Goal: Book appointment/travel/reservation

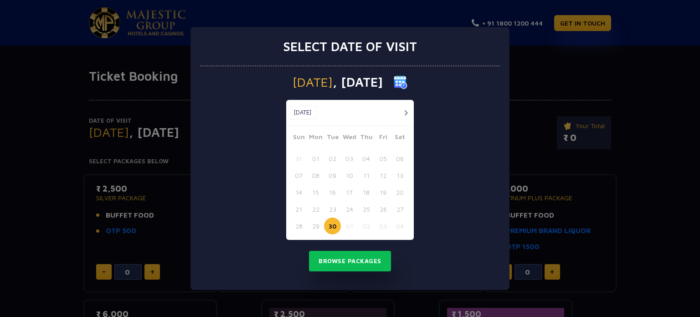
click at [406, 111] on button "button" at bounding box center [405, 112] width 11 height 11
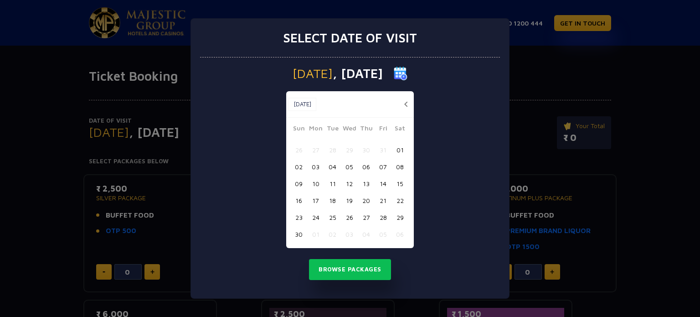
click at [396, 218] on button "29" at bounding box center [399, 217] width 17 height 17
click at [367, 267] on button "Browse Packages" at bounding box center [350, 269] width 82 height 21
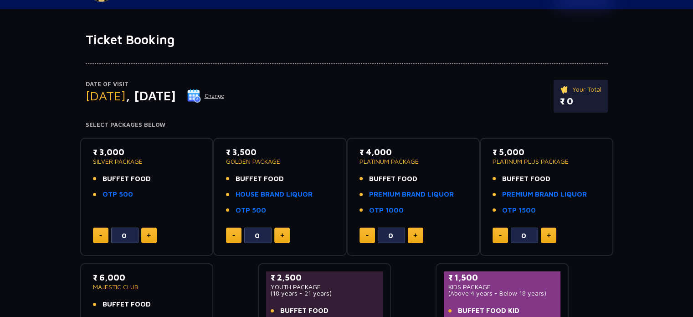
scroll to position [36, 0]
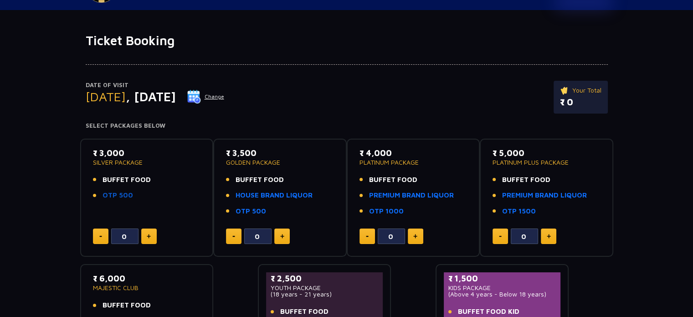
click at [116, 193] on link "OTP 500" at bounding box center [118, 195] width 31 height 10
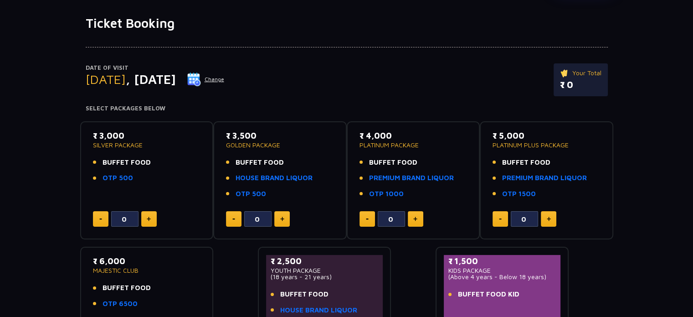
scroll to position [0, 0]
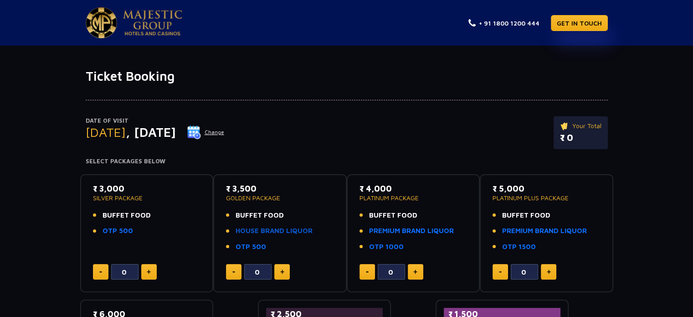
click at [261, 233] on link "HOUSE BRAND LIQUOR" at bounding box center [274, 231] width 77 height 10
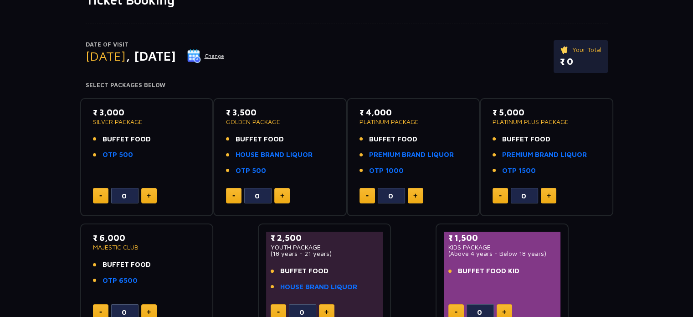
scroll to position [77, 0]
click at [140, 137] on span "BUFFET FOOD" at bounding box center [127, 139] width 48 height 10
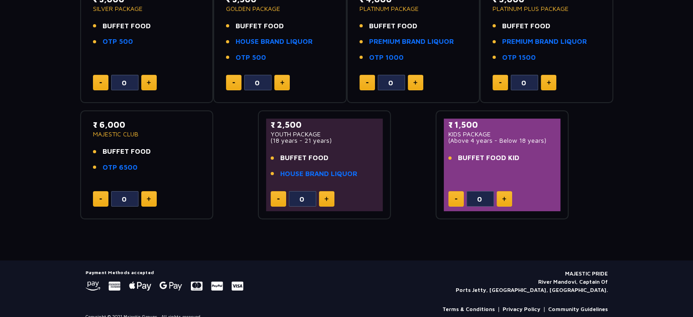
scroll to position [190, 0]
click at [151, 84] on button at bounding box center [148, 81] width 15 height 15
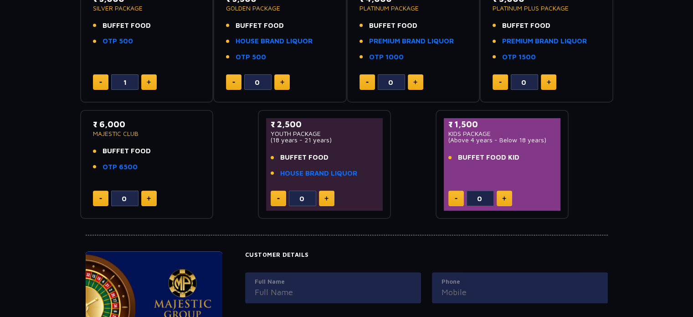
click at [151, 84] on button at bounding box center [148, 81] width 15 height 15
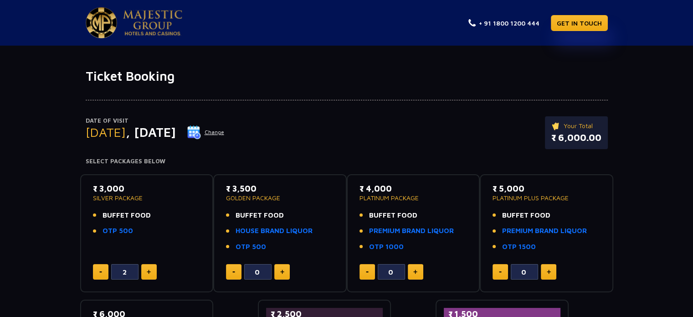
scroll to position [0, 0]
click at [149, 273] on img at bounding box center [149, 271] width 4 height 5
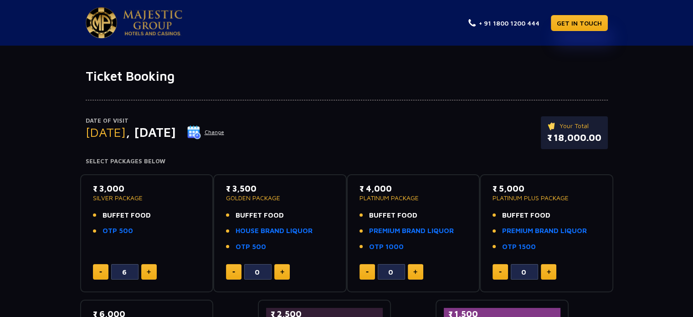
click at [149, 273] on img at bounding box center [149, 271] width 4 height 5
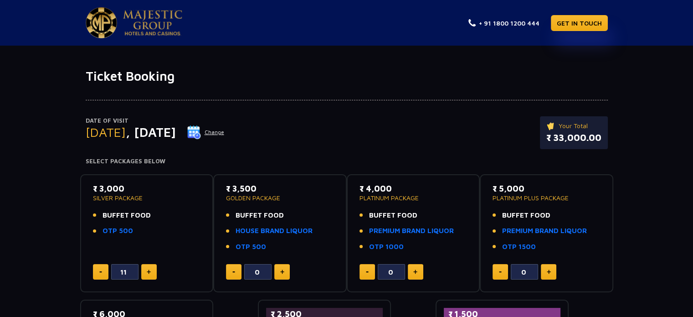
click at [149, 273] on img at bounding box center [149, 271] width 4 height 5
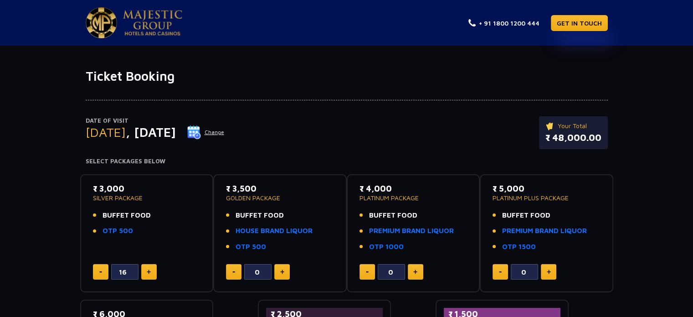
click at [149, 273] on img at bounding box center [149, 271] width 4 height 5
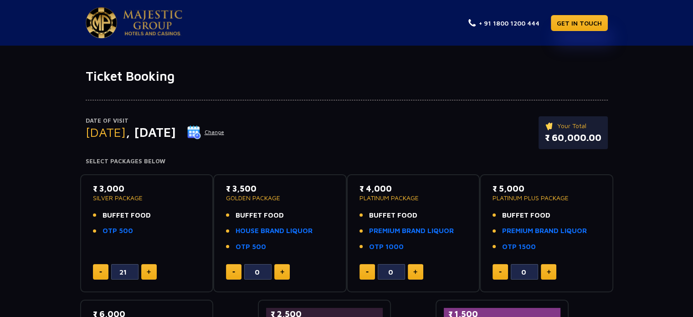
click at [149, 273] on img at bounding box center [149, 271] width 4 height 5
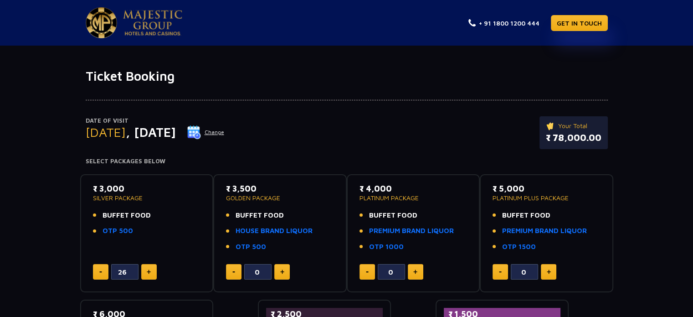
click at [149, 273] on img at bounding box center [149, 271] width 4 height 5
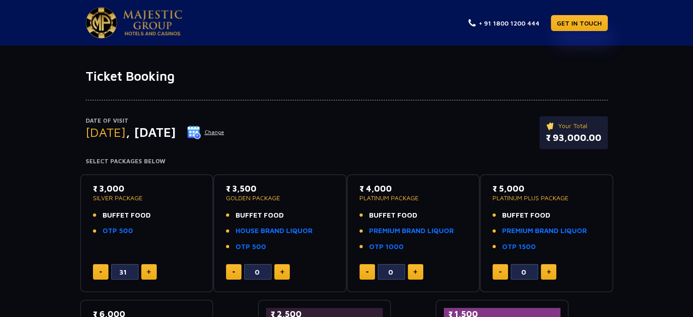
click at [149, 273] on img at bounding box center [149, 271] width 4 height 5
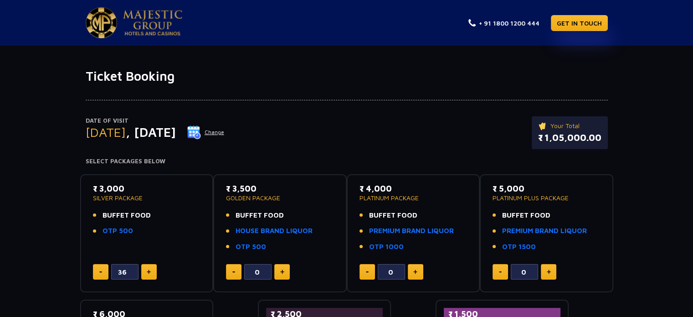
click at [149, 273] on img at bounding box center [149, 271] width 4 height 5
click at [149, 273] on button at bounding box center [148, 271] width 15 height 15
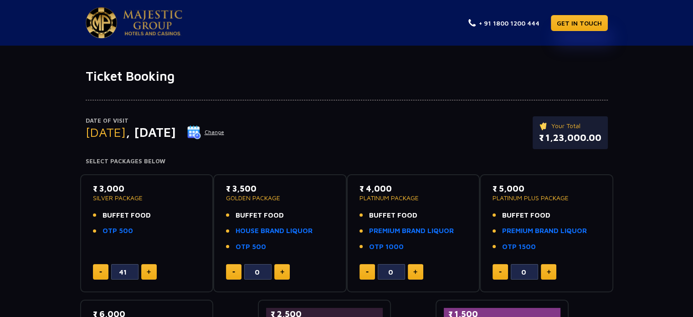
click at [149, 273] on button at bounding box center [148, 271] width 15 height 15
type input "43"
